Goal: Check status: Check status

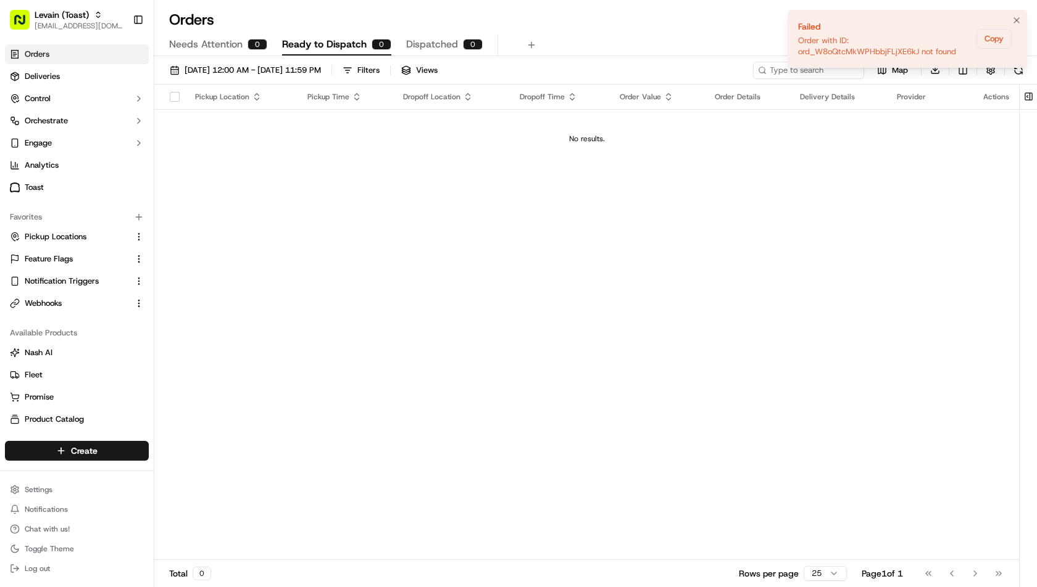
click at [922, 38] on div "Order with ID: ord_W8oQtcMkWPHbbjFLjXE6kJ not found" at bounding box center [884, 46] width 173 height 22
click at [590, 16] on div "Orders All times are displayed using PDT timezone" at bounding box center [595, 20] width 882 height 20
